Goal: Task Accomplishment & Management: Use online tool/utility

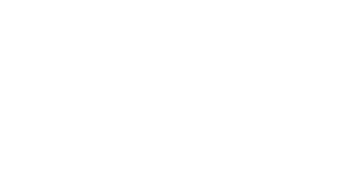
scroll to position [144, 0]
click at [33, 46] on icon at bounding box center [30, 47] width 6 height 5
click at [32, 76] on icon at bounding box center [30, 74] width 5 height 5
